Goal: Task Accomplishment & Management: Manage account settings

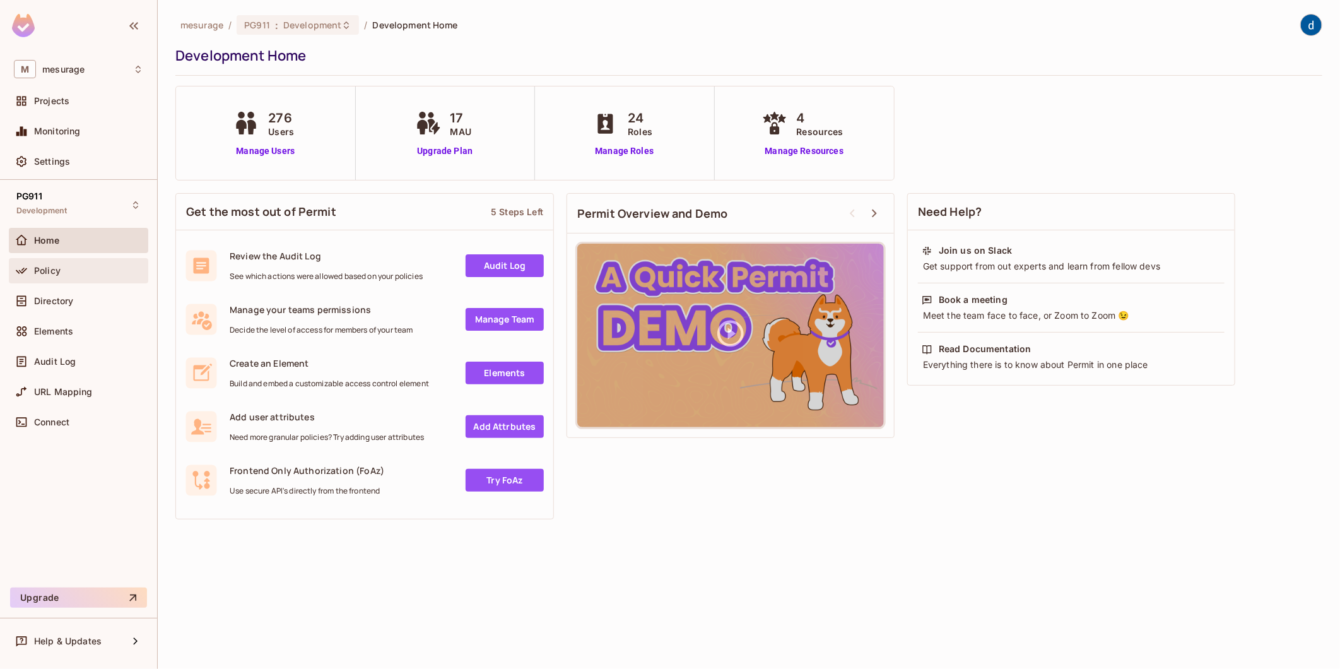
click at [27, 265] on icon at bounding box center [21, 270] width 13 height 13
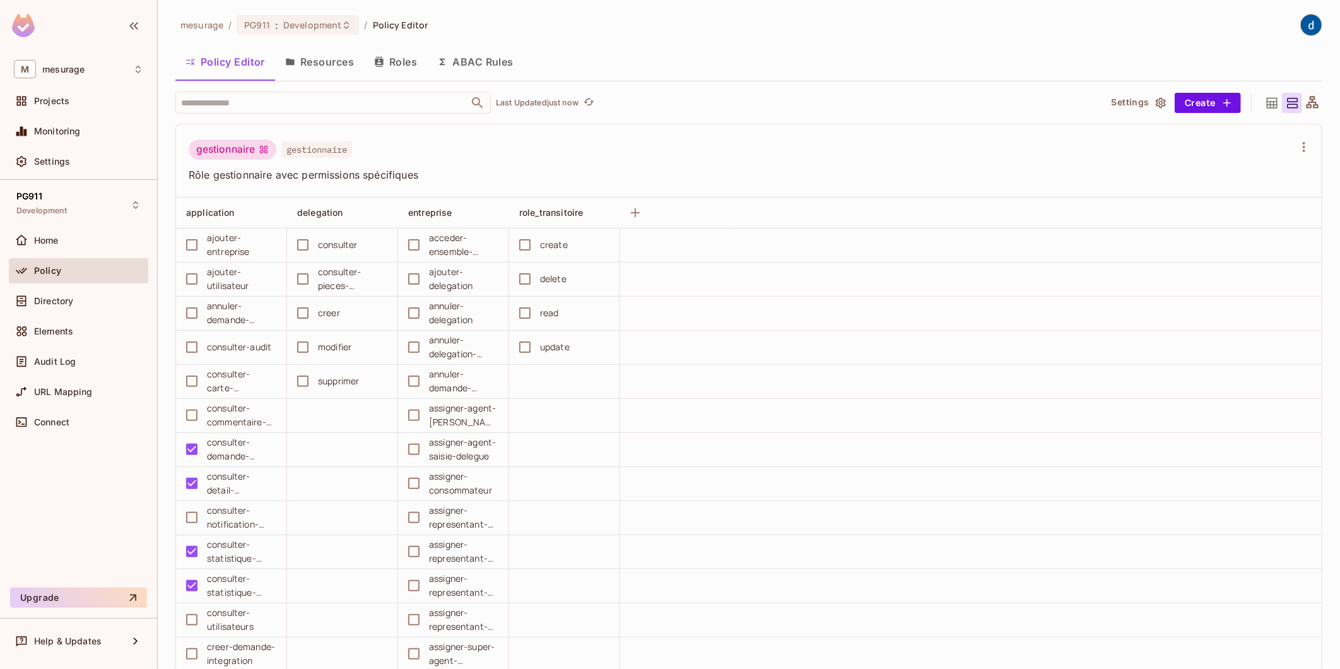
scroll to position [70, 0]
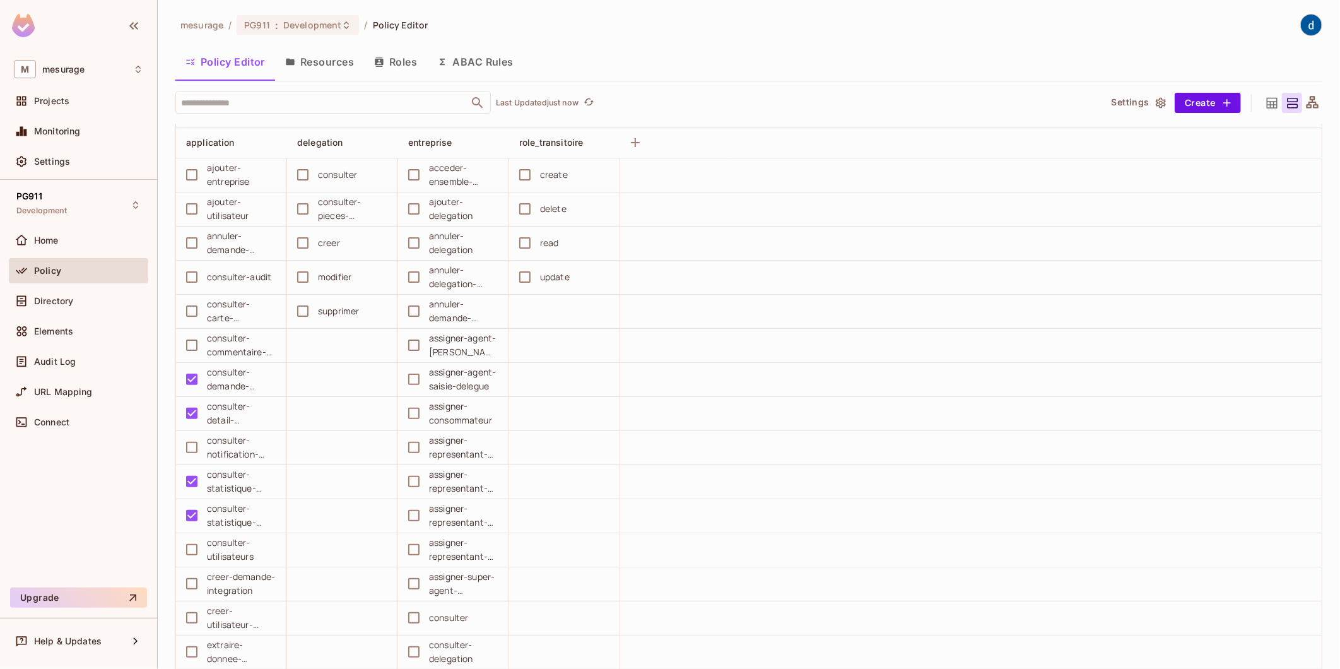
click at [300, 65] on button "Resources" at bounding box center [319, 62] width 89 height 32
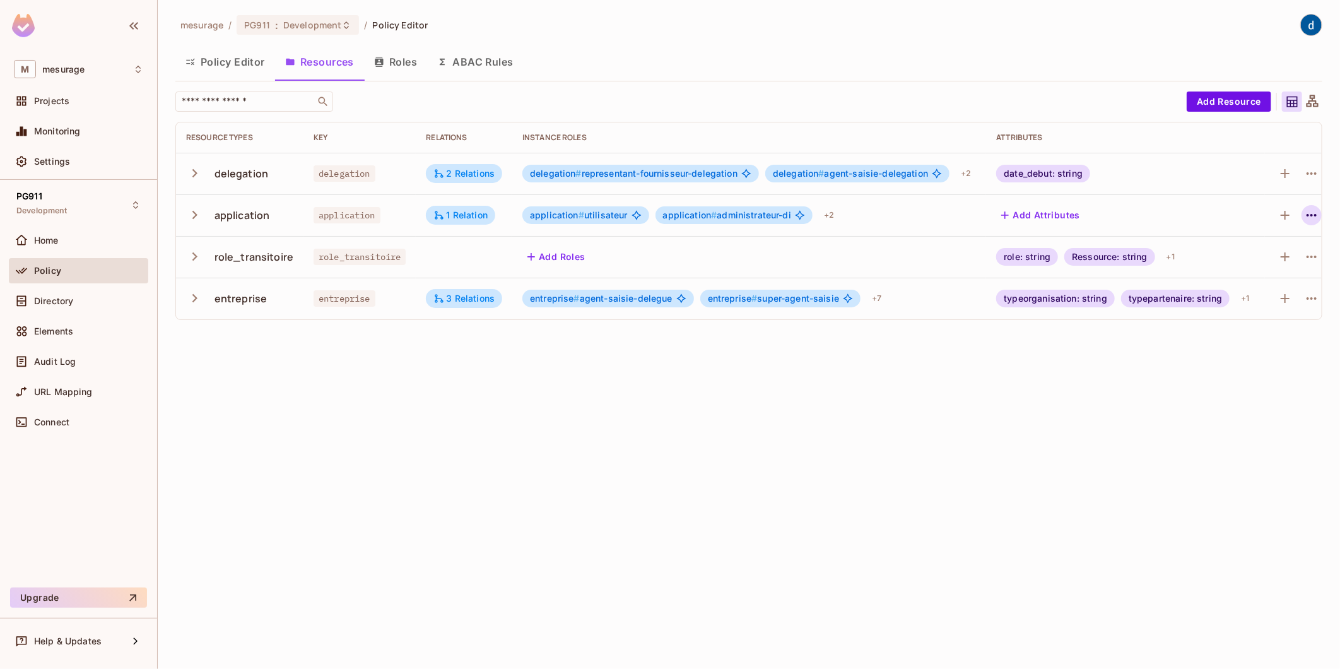
click at [1308, 209] on icon "button" at bounding box center [1311, 215] width 15 height 15
click at [1257, 259] on div "Edit Resource" at bounding box center [1257, 265] width 59 height 13
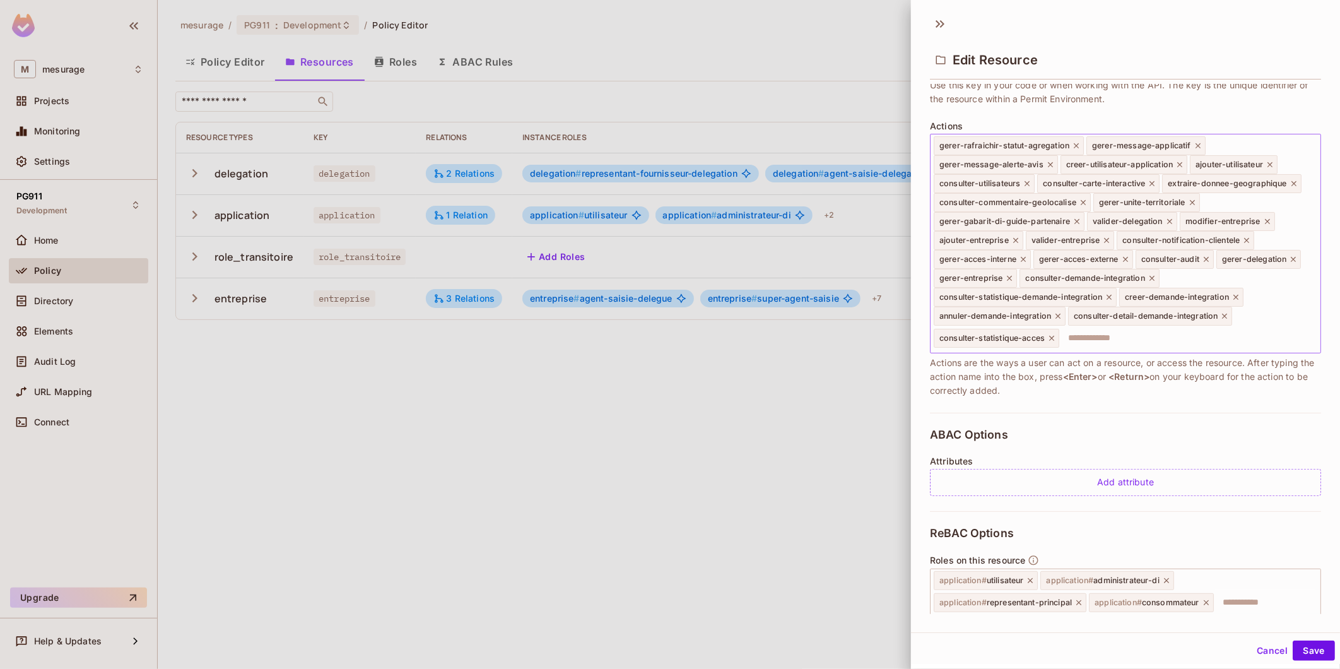
scroll to position [140, 0]
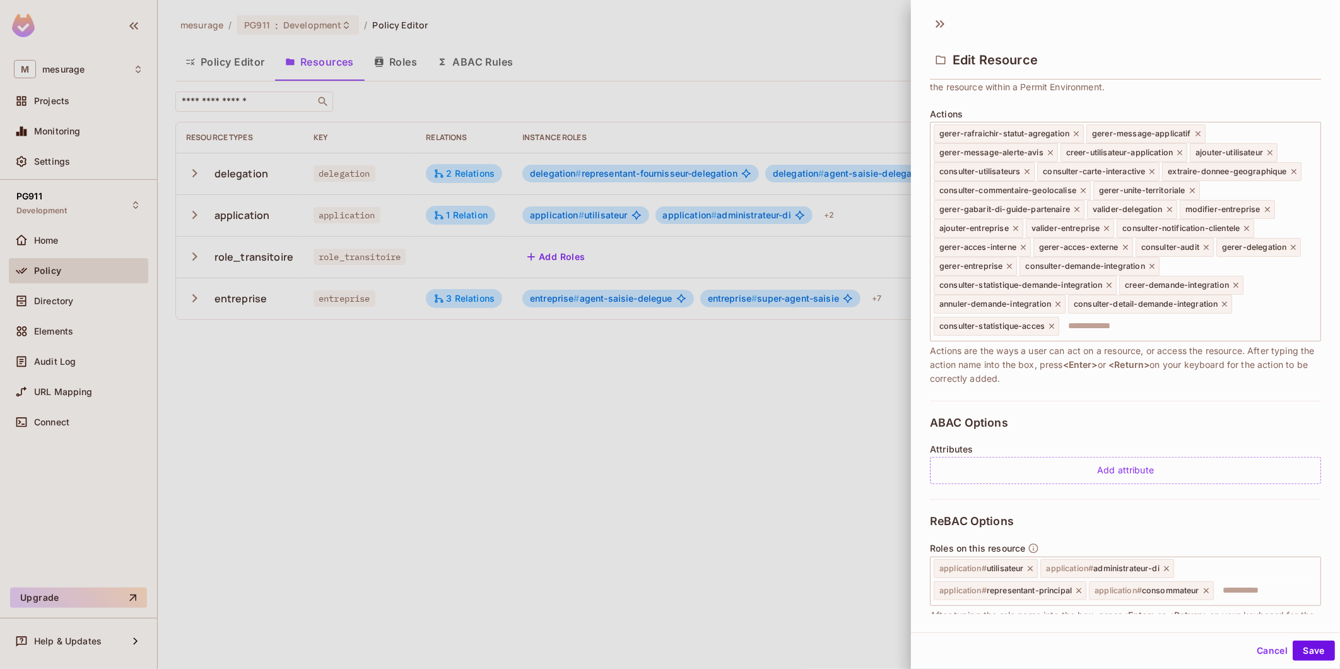
click at [701, 373] on div at bounding box center [670, 334] width 1340 height 669
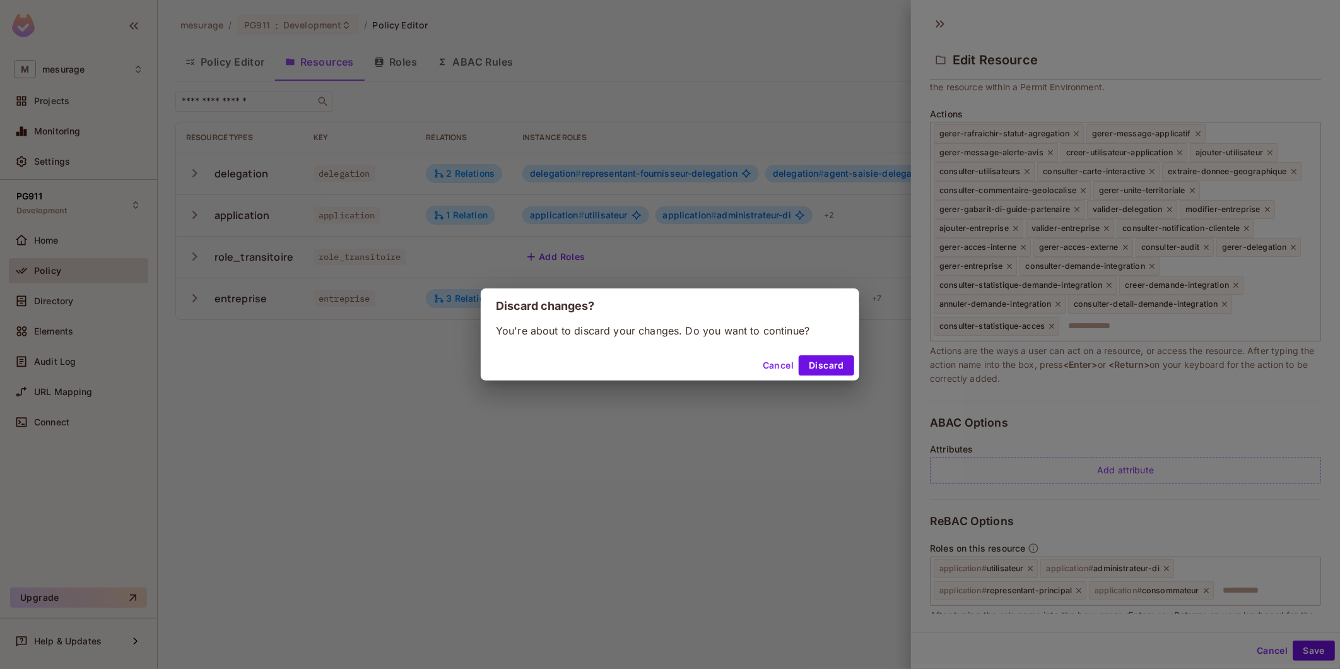
click at [778, 360] on button "Cancel" at bounding box center [778, 365] width 41 height 20
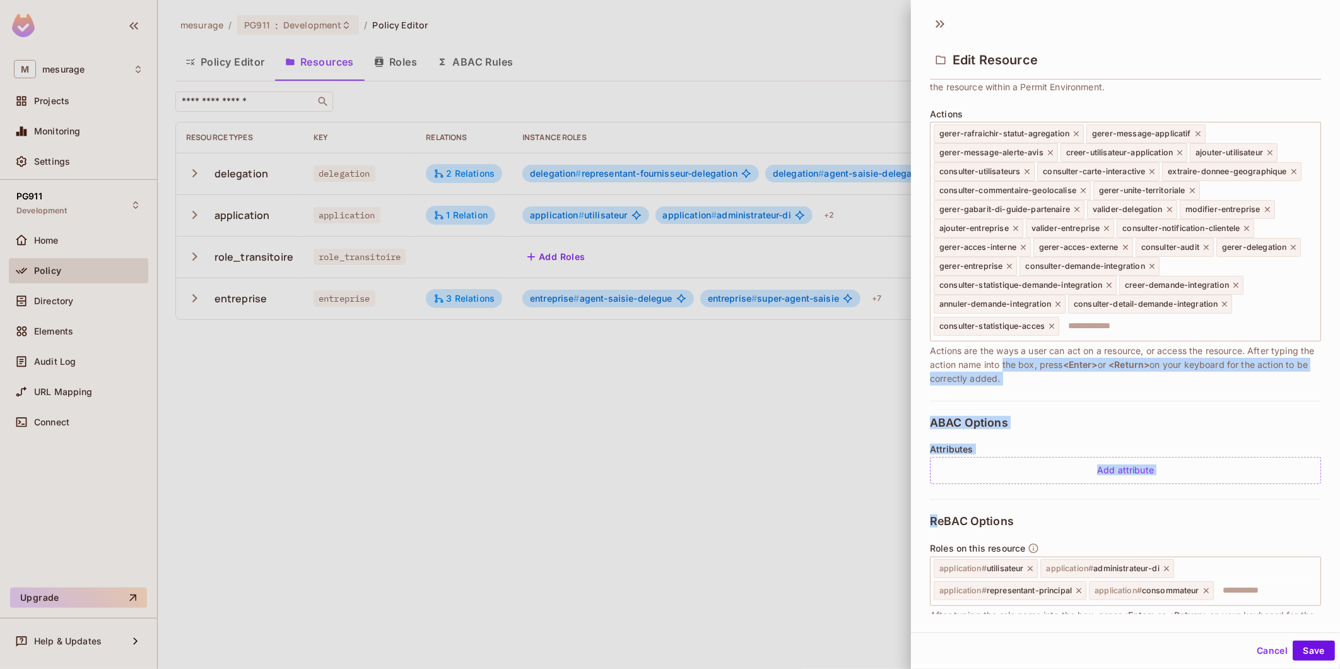
drag, startPoint x: 994, startPoint y: 503, endPoint x: 894, endPoint y: 515, distance: 100.4
click at [902, 521] on div "**********" at bounding box center [670, 334] width 1340 height 669
